Goal: Navigation & Orientation: Locate item on page

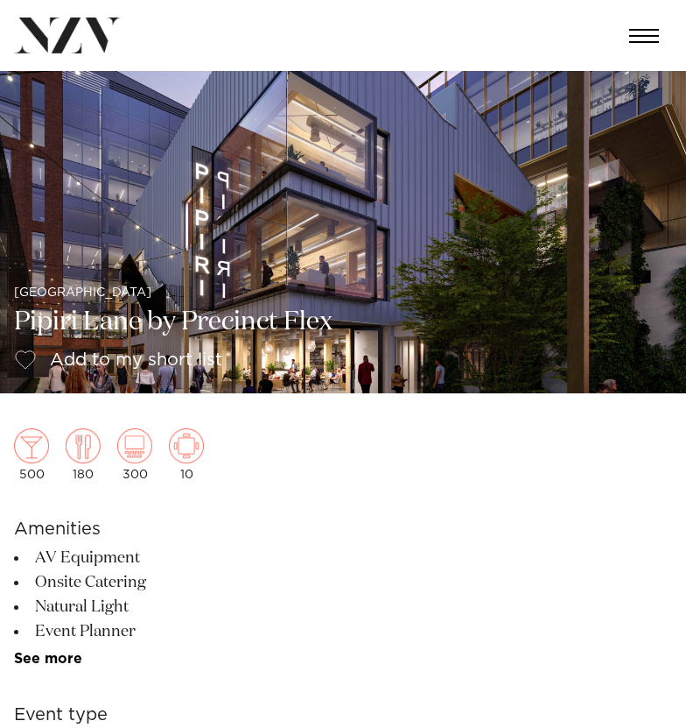
click at [403, 234] on img at bounding box center [343, 232] width 686 height 322
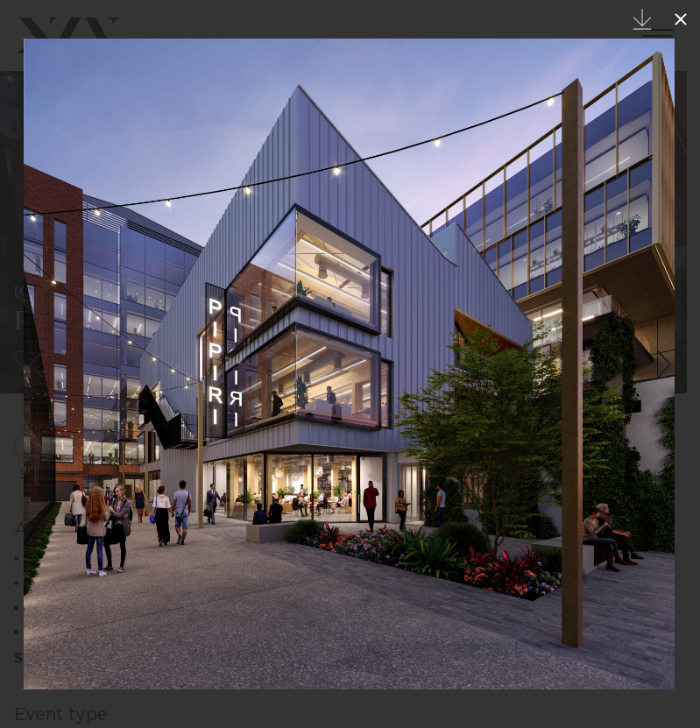
click at [669, 31] on button at bounding box center [680, 19] width 39 height 39
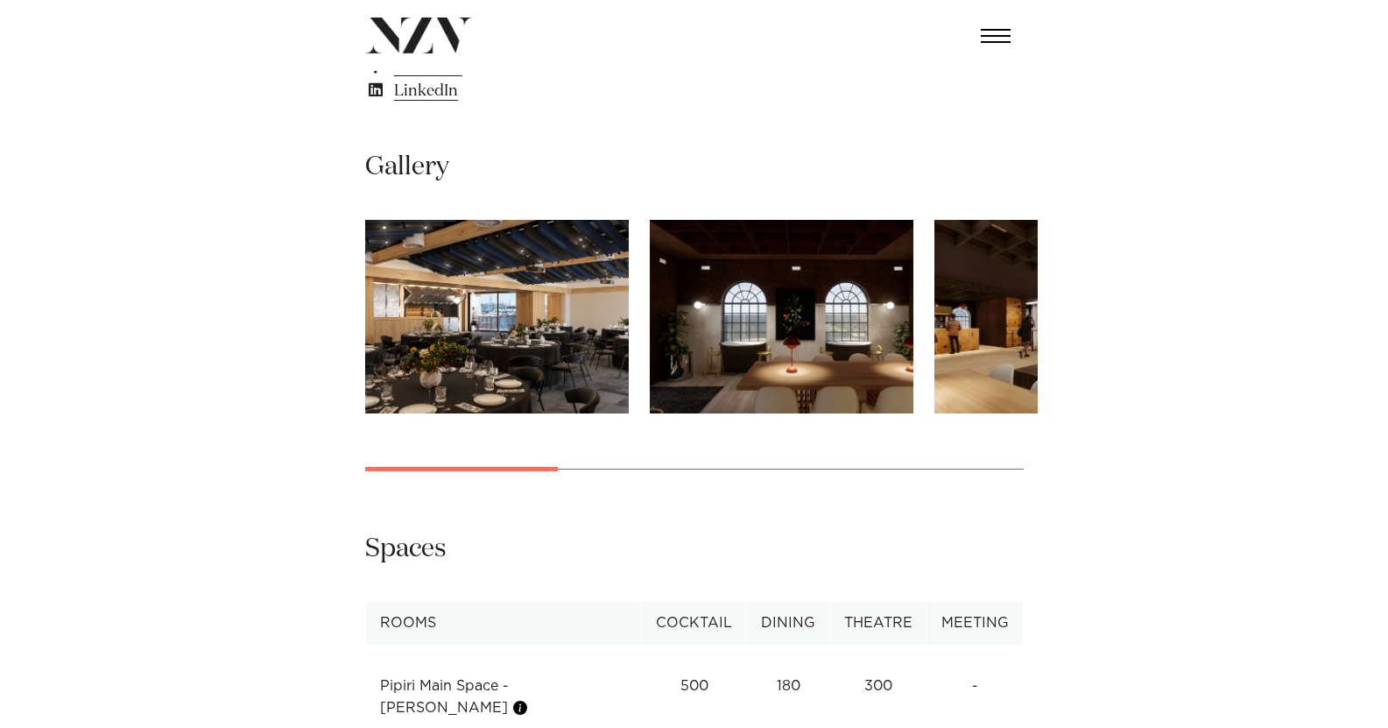
scroll to position [1138, 0]
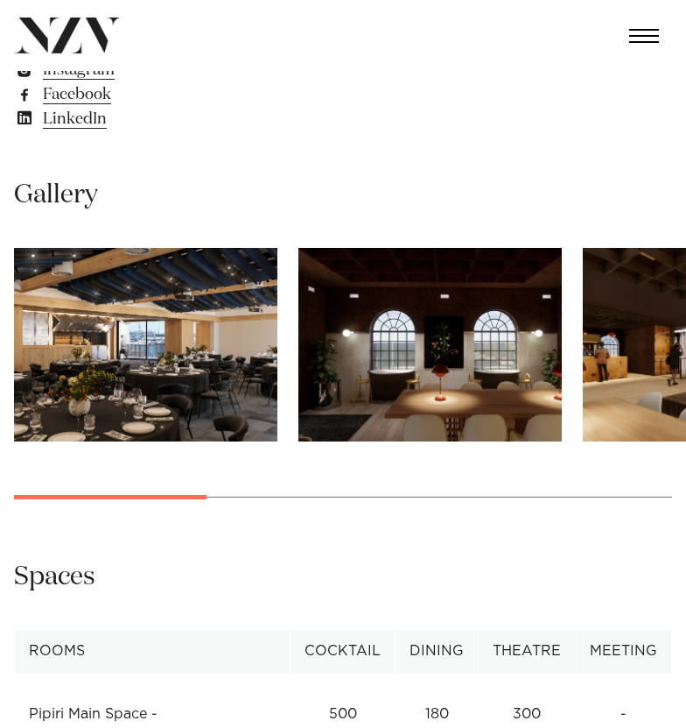
click at [420, 320] on img "2 / 8" at bounding box center [431, 345] width 264 height 194
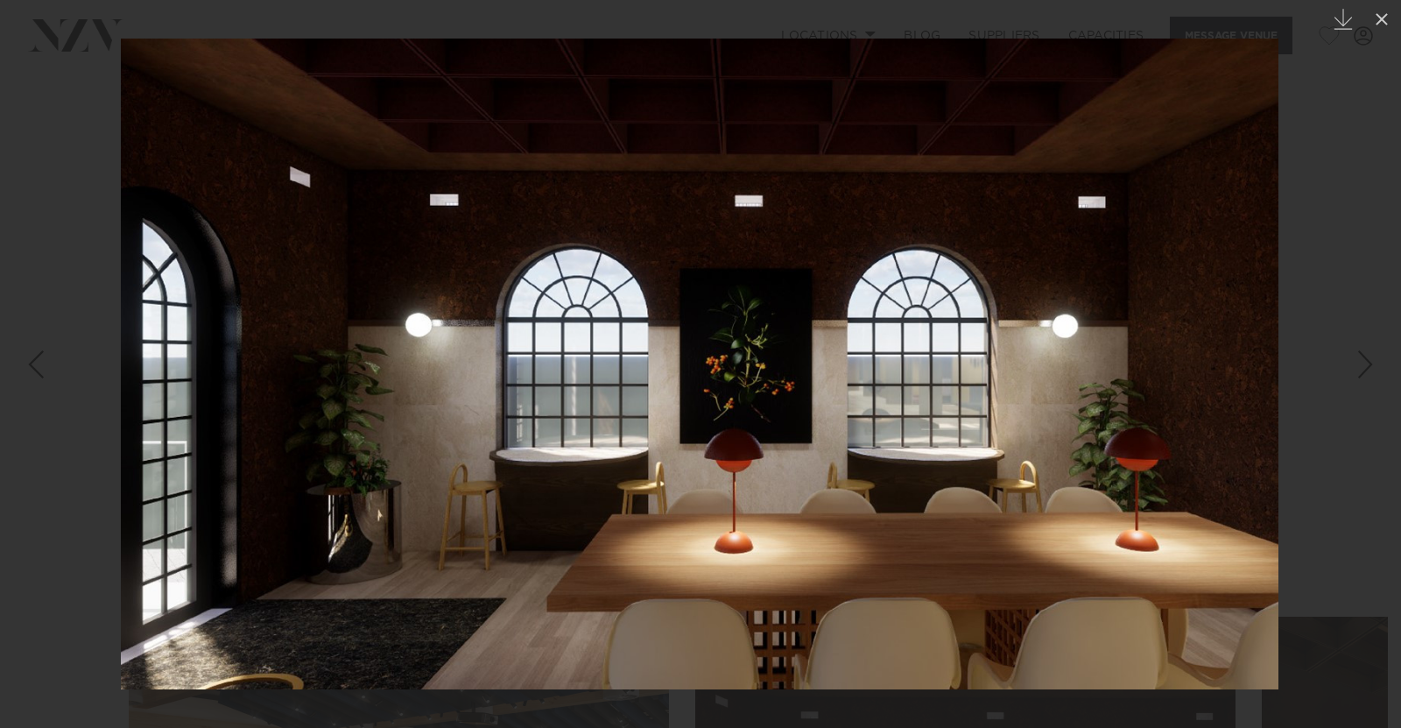
click at [686, 236] on img at bounding box center [700, 364] width 1158 height 651
click at [686, 327] on div "2 / 8 Created with Sketch." at bounding box center [700, 364] width 1401 height 728
click at [686, 363] on div at bounding box center [700, 364] width 1401 height 728
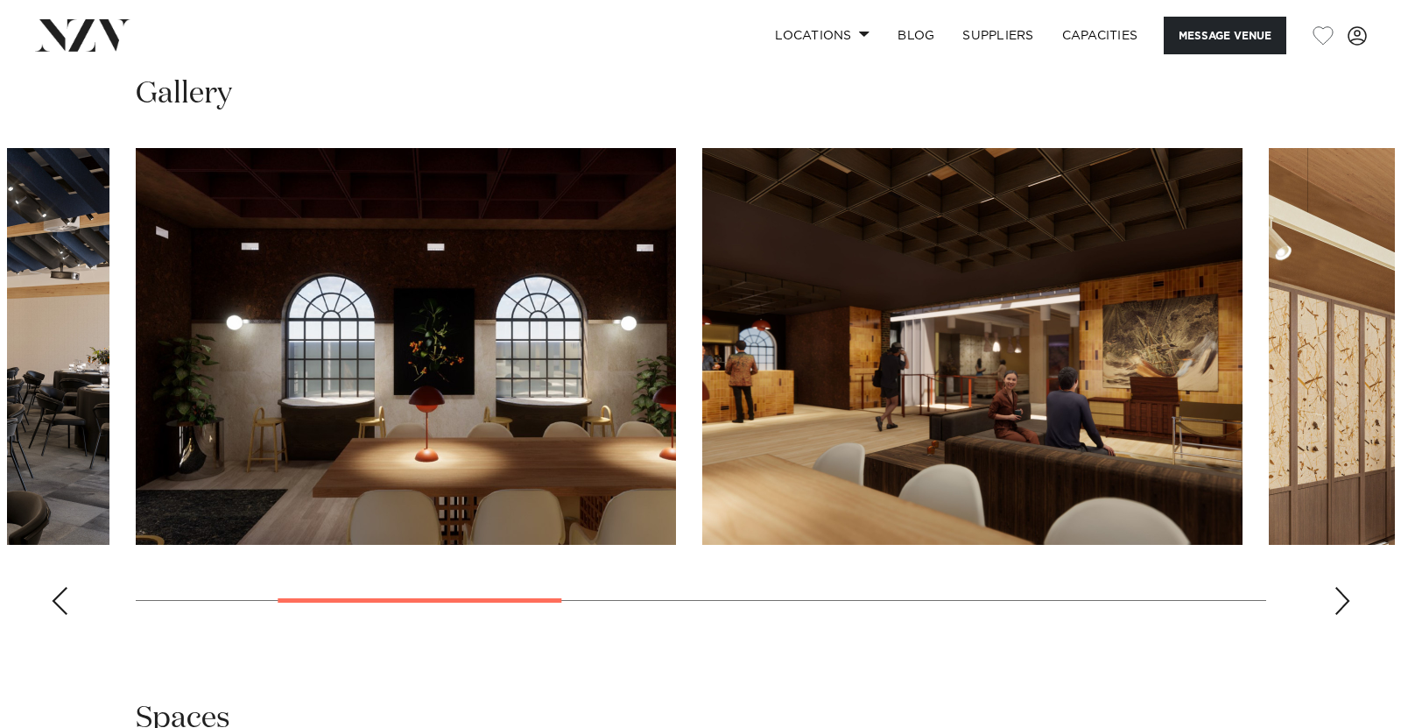
scroll to position [1664, 0]
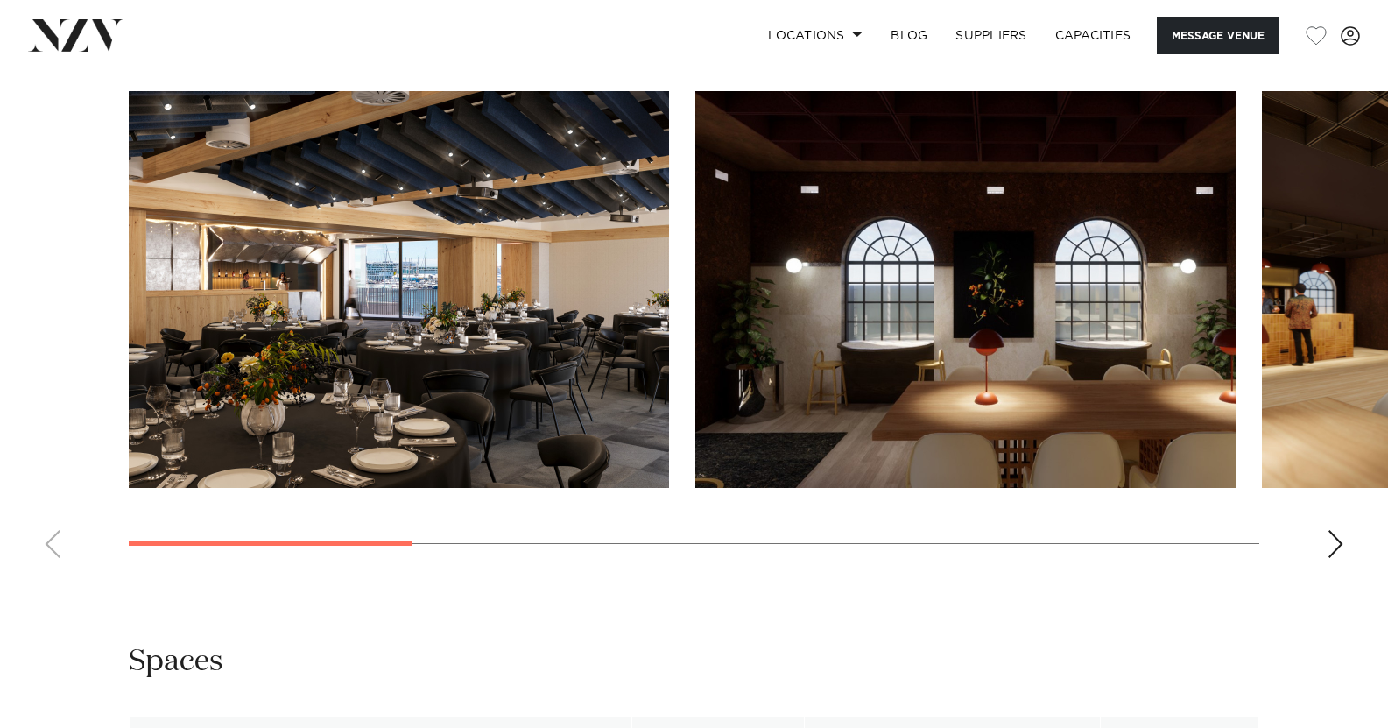
click at [172, 513] on swiper-container at bounding box center [694, 331] width 1388 height 481
click at [274, 386] on img "1 / 8" at bounding box center [399, 289] width 540 height 397
